Goal: Feedback & Contribution: Submit feedback/report problem

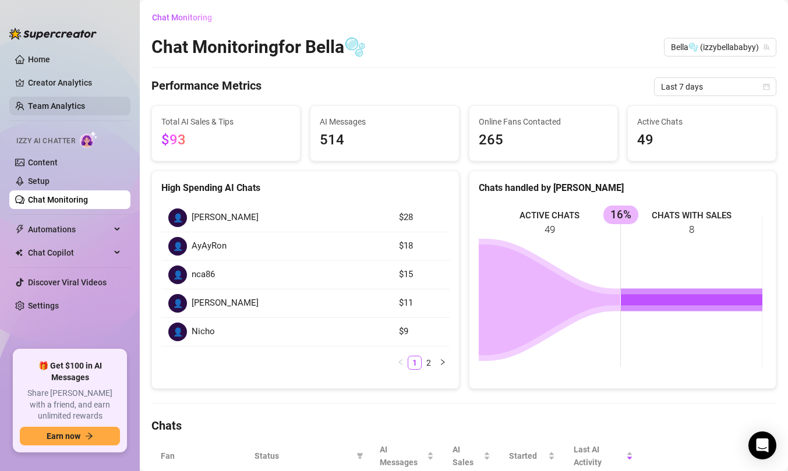
click at [63, 101] on link "Team Analytics" at bounding box center [56, 105] width 57 height 9
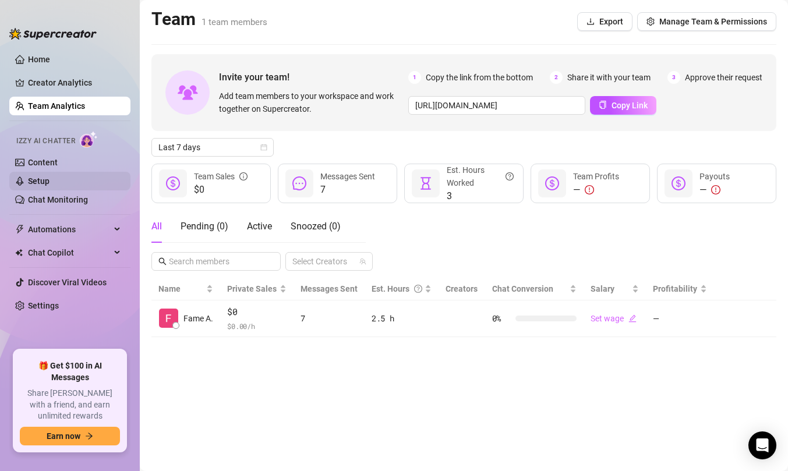
click at [50, 179] on link "Setup" at bounding box center [39, 181] width 22 height 9
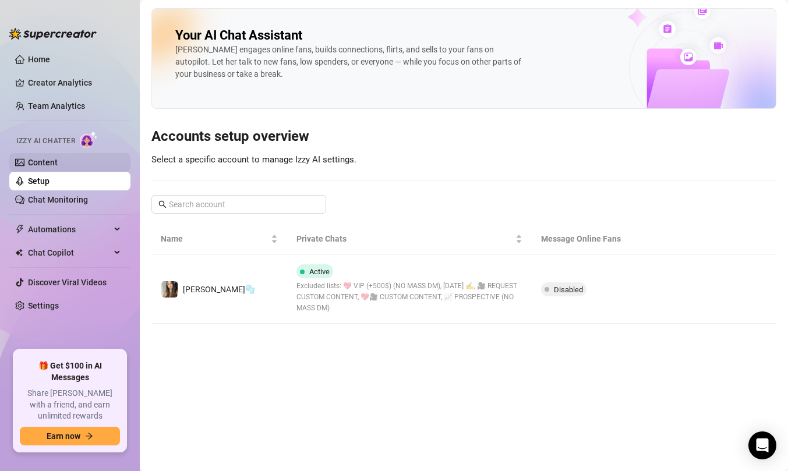
click at [58, 164] on link "Content" at bounding box center [43, 162] width 30 height 9
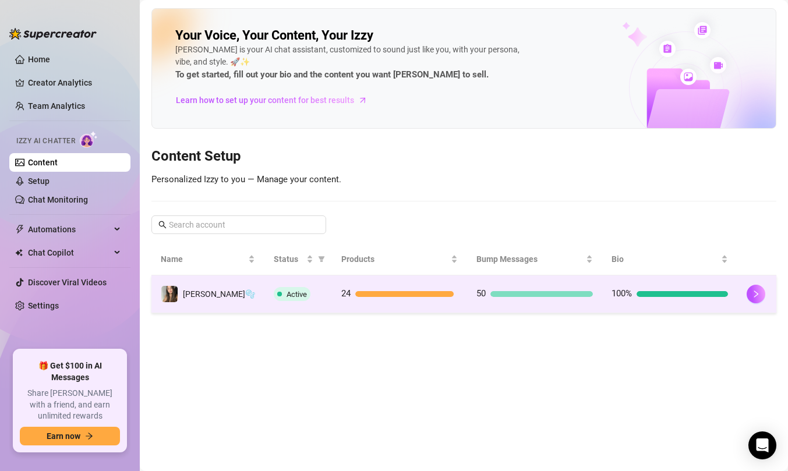
click at [695, 278] on td "100%" at bounding box center [669, 295] width 135 height 38
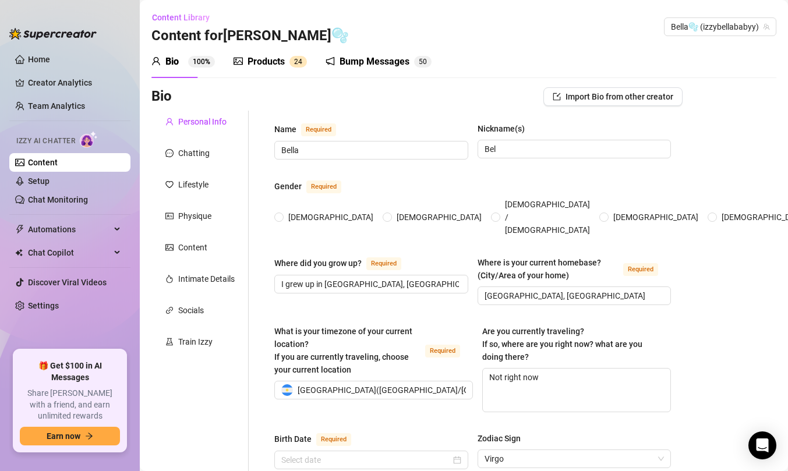
radio input "true"
type input "September 3rd, 2007"
click at [294, 57] on span "2" at bounding box center [296, 62] width 4 height 12
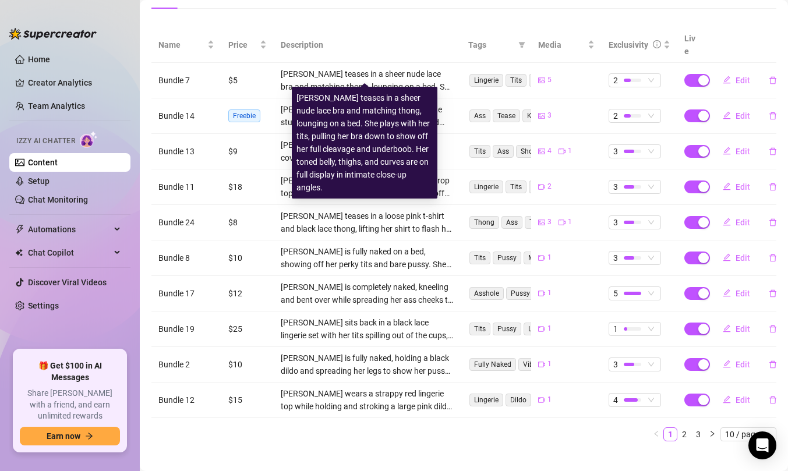
scroll to position [214, 0]
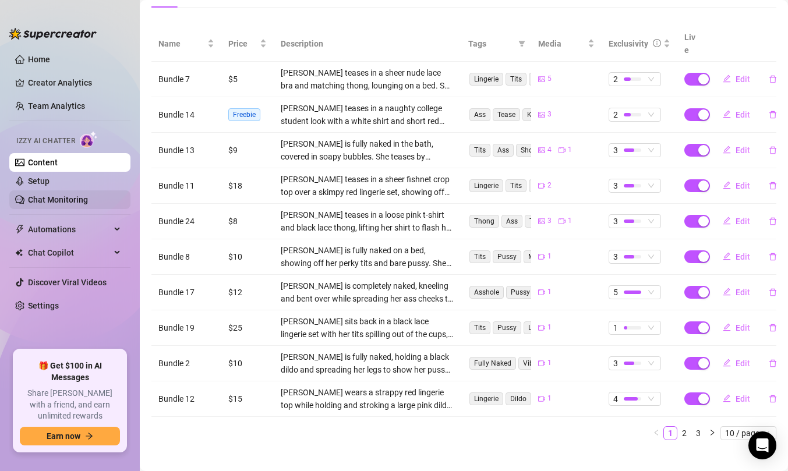
click at [73, 195] on link "Chat Monitoring" at bounding box center [58, 199] width 60 height 9
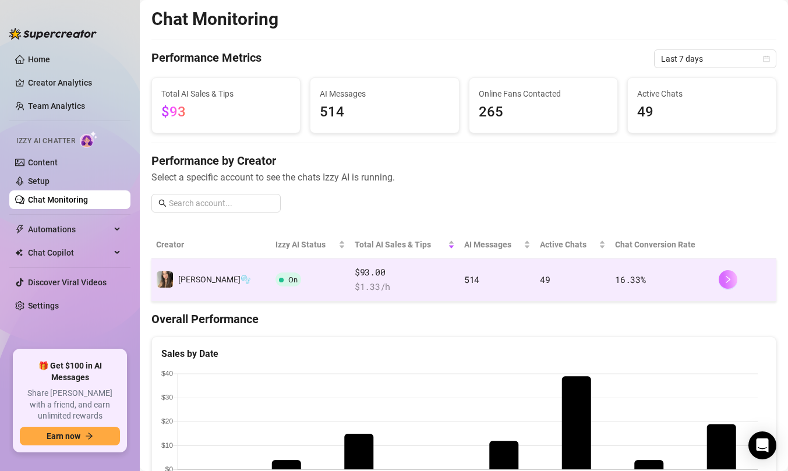
click at [727, 280] on button "button" at bounding box center [728, 279] width 19 height 19
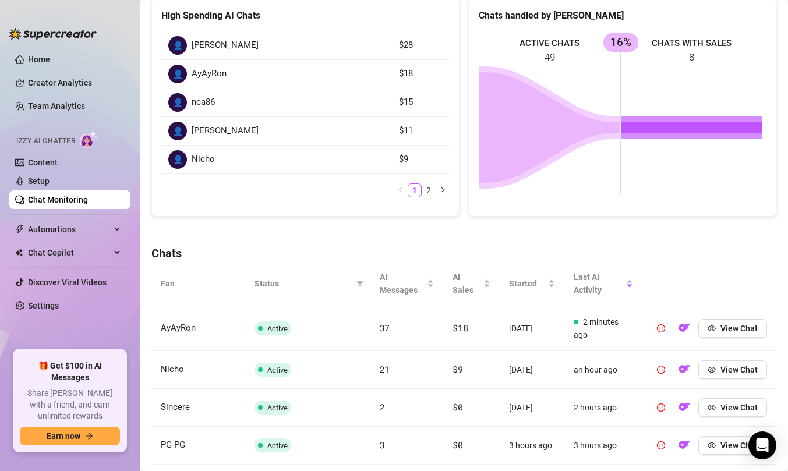
scroll to position [188, 0]
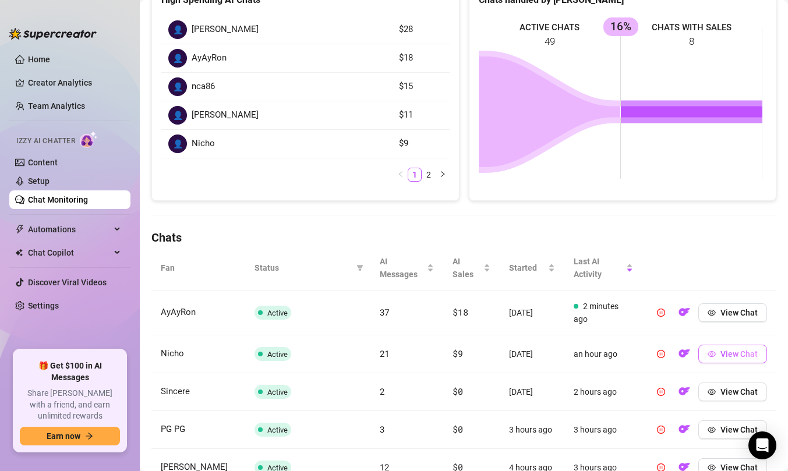
click at [721, 353] on span "View Chat" at bounding box center [739, 354] width 37 height 9
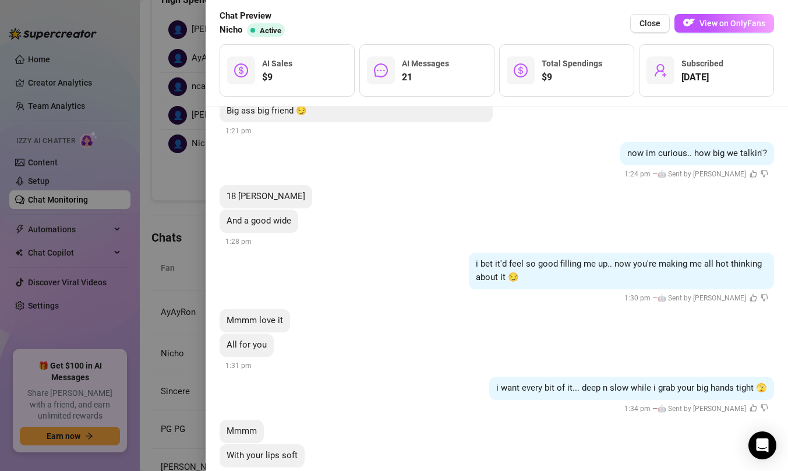
scroll to position [2346, 0]
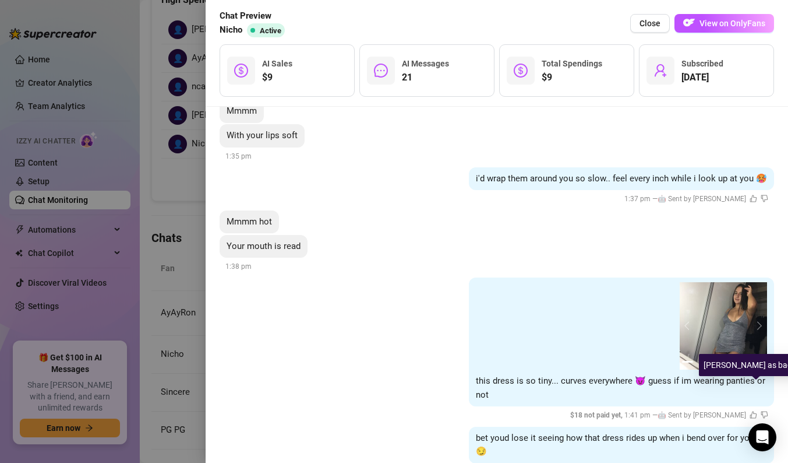
click at [761, 411] on icon "dislike" at bounding box center [765, 415] width 8 height 8
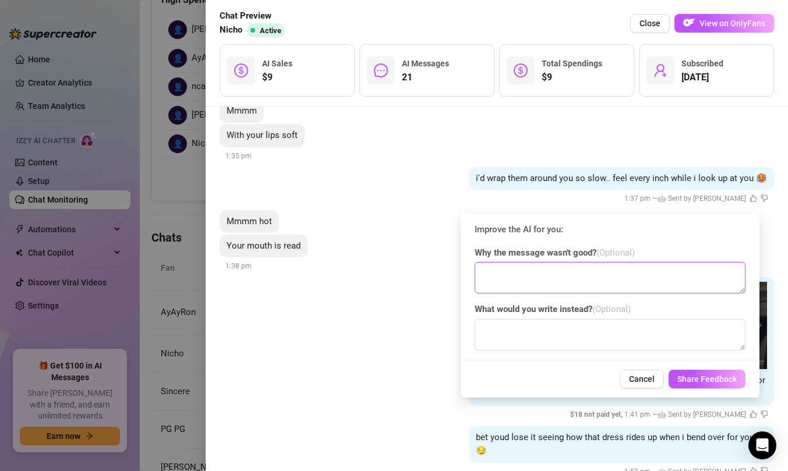
click at [596, 282] on textarea at bounding box center [610, 277] width 271 height 31
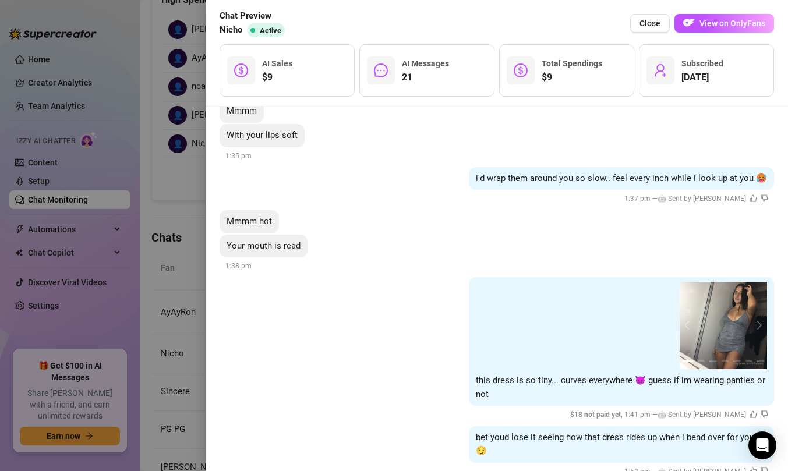
click at [402, 340] on div "1 2 3 4 5 6 7 this dress is so tiny... curves everywhere 😈 guess if im wearing …" at bounding box center [497, 349] width 555 height 144
click at [753, 321] on button "next" at bounding box center [757, 325] width 9 height 9
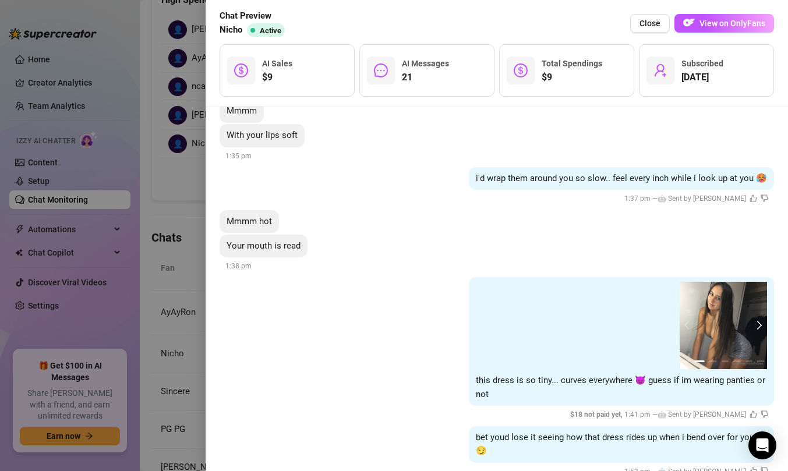
click at [753, 321] on button "next" at bounding box center [757, 325] width 9 height 9
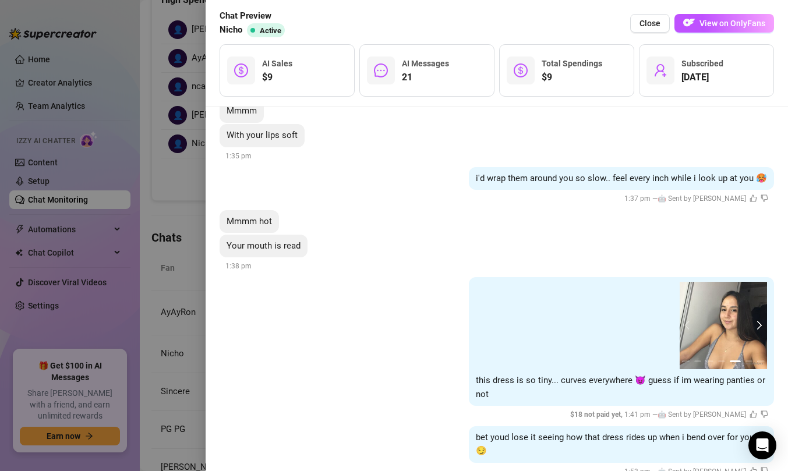
click at [753, 321] on button "next" at bounding box center [757, 325] width 9 height 9
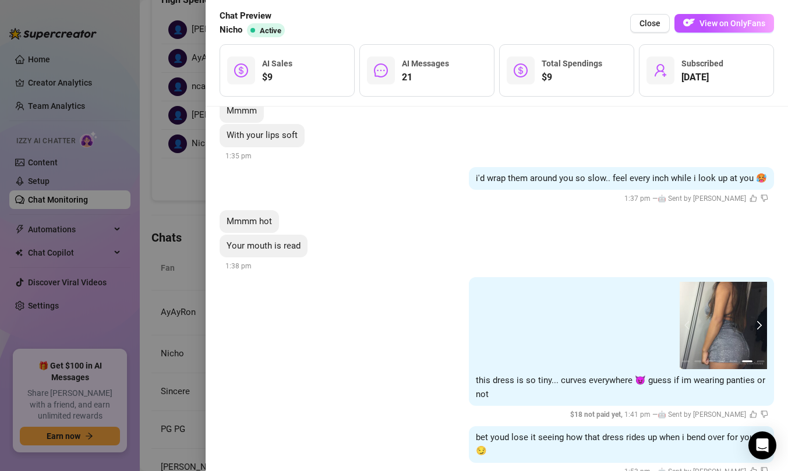
click at [753, 321] on button "next" at bounding box center [757, 325] width 9 height 9
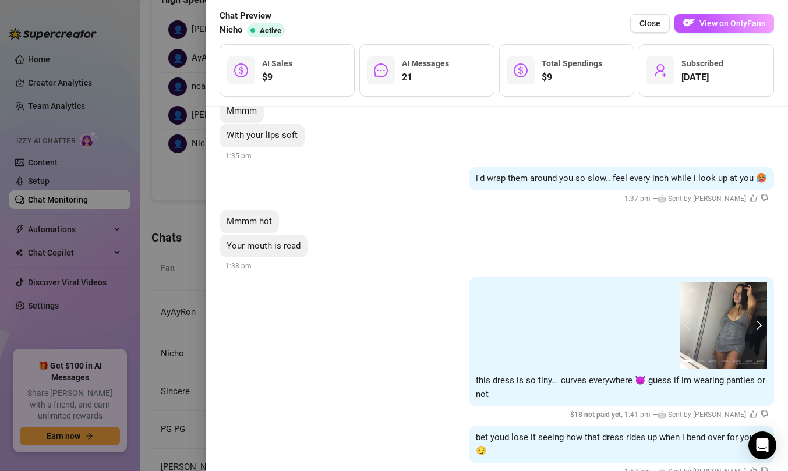
click at [753, 321] on button "next" at bounding box center [757, 325] width 9 height 9
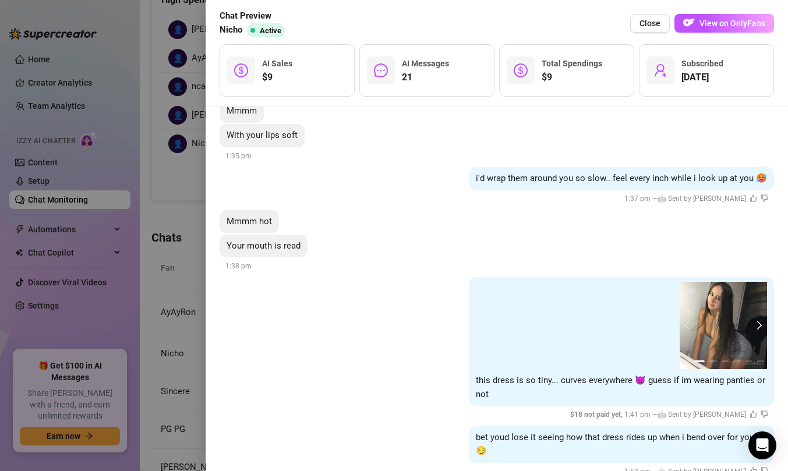
click at [753, 321] on button "next" at bounding box center [757, 325] width 9 height 9
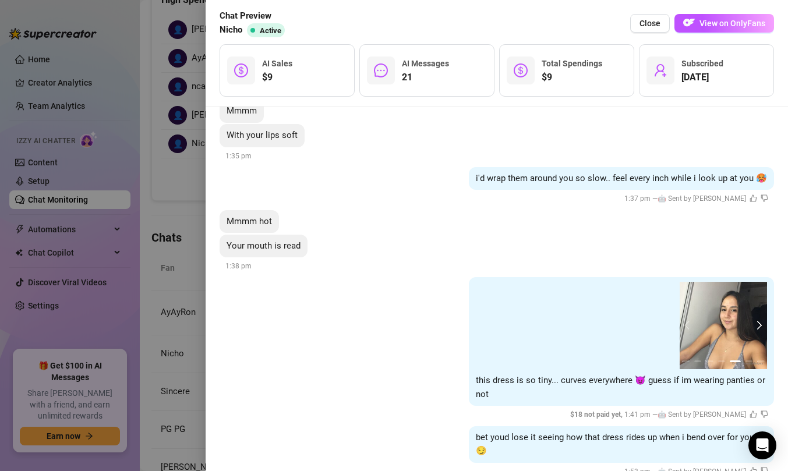
click at [753, 321] on button "next" at bounding box center [757, 325] width 9 height 9
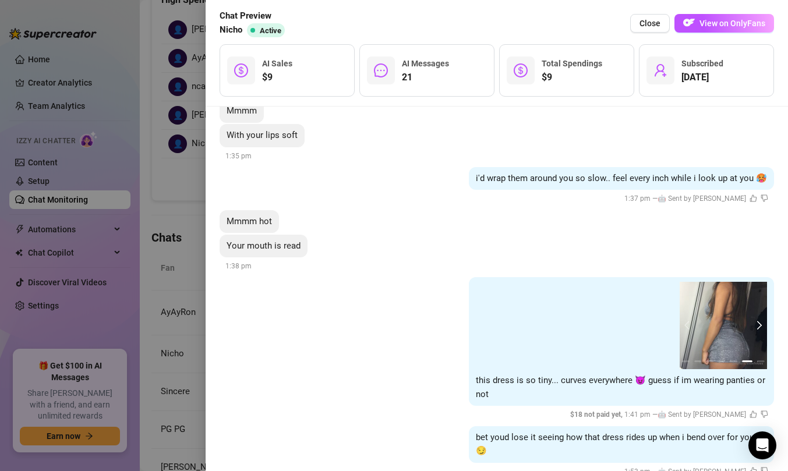
click at [753, 321] on button "next" at bounding box center [757, 325] width 9 height 9
click at [761, 411] on icon "dislike" at bounding box center [765, 415] width 8 height 8
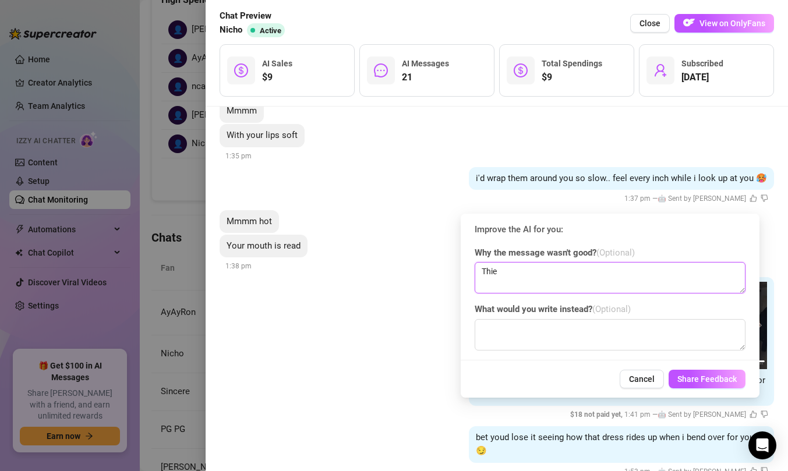
click at [618, 276] on textarea "Thie" at bounding box center [610, 277] width 271 height 31
type textarea "The price is too high for 7 photos!!!"
click at [696, 380] on span "Share Feedback" at bounding box center [707, 379] width 59 height 9
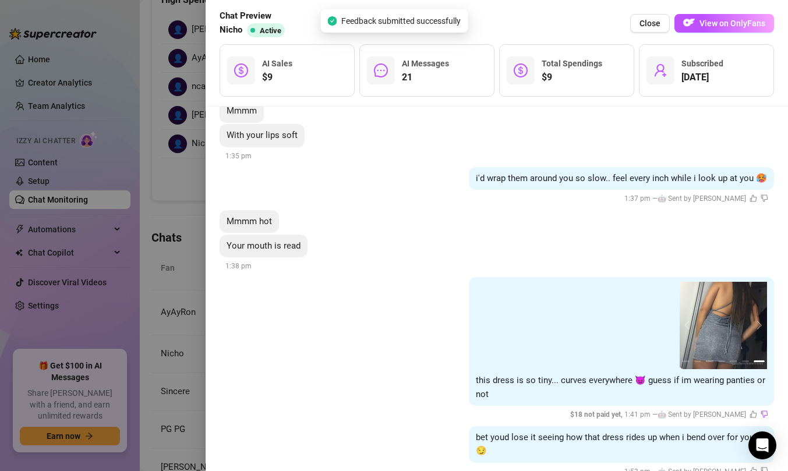
click at [199, 218] on div at bounding box center [394, 235] width 788 height 471
